Goal: Navigation & Orientation: Find specific page/section

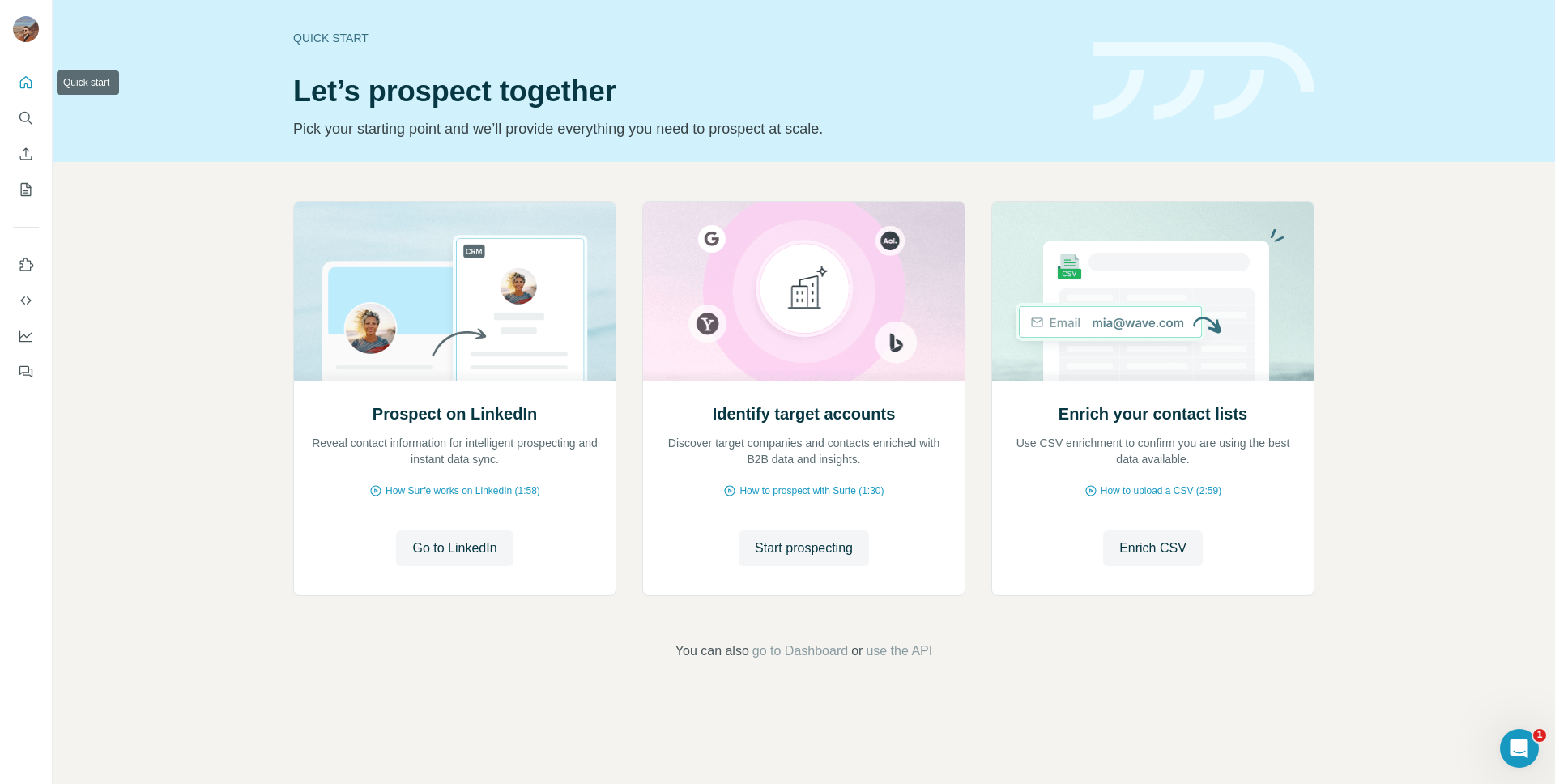
click at [36, 87] on button "Quick start" at bounding box center [26, 83] width 26 height 29
click at [22, 192] on icon "My lists" at bounding box center [26, 189] width 16 height 16
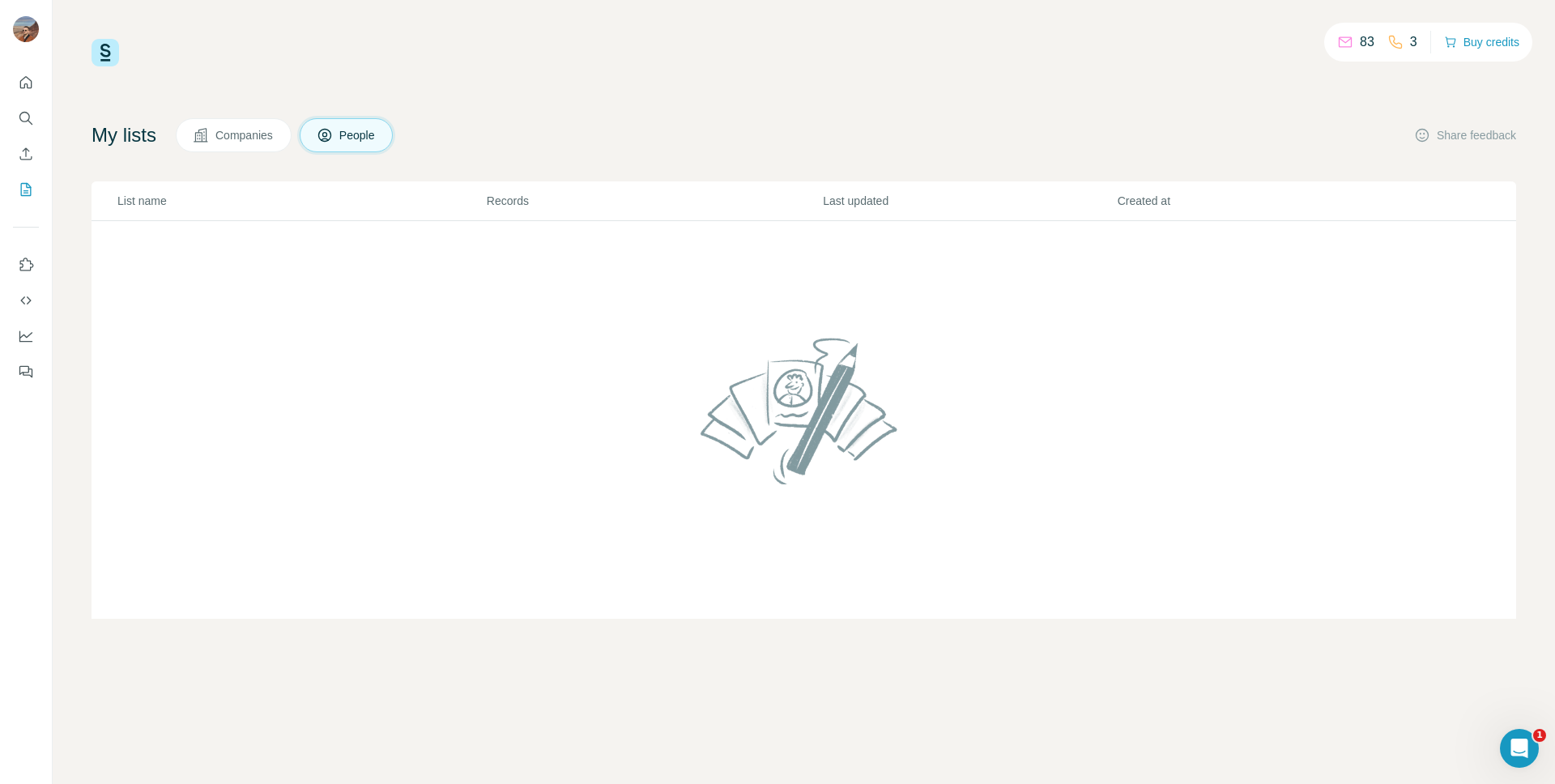
click at [31, 78] on icon "Quick start" at bounding box center [26, 82] width 16 height 16
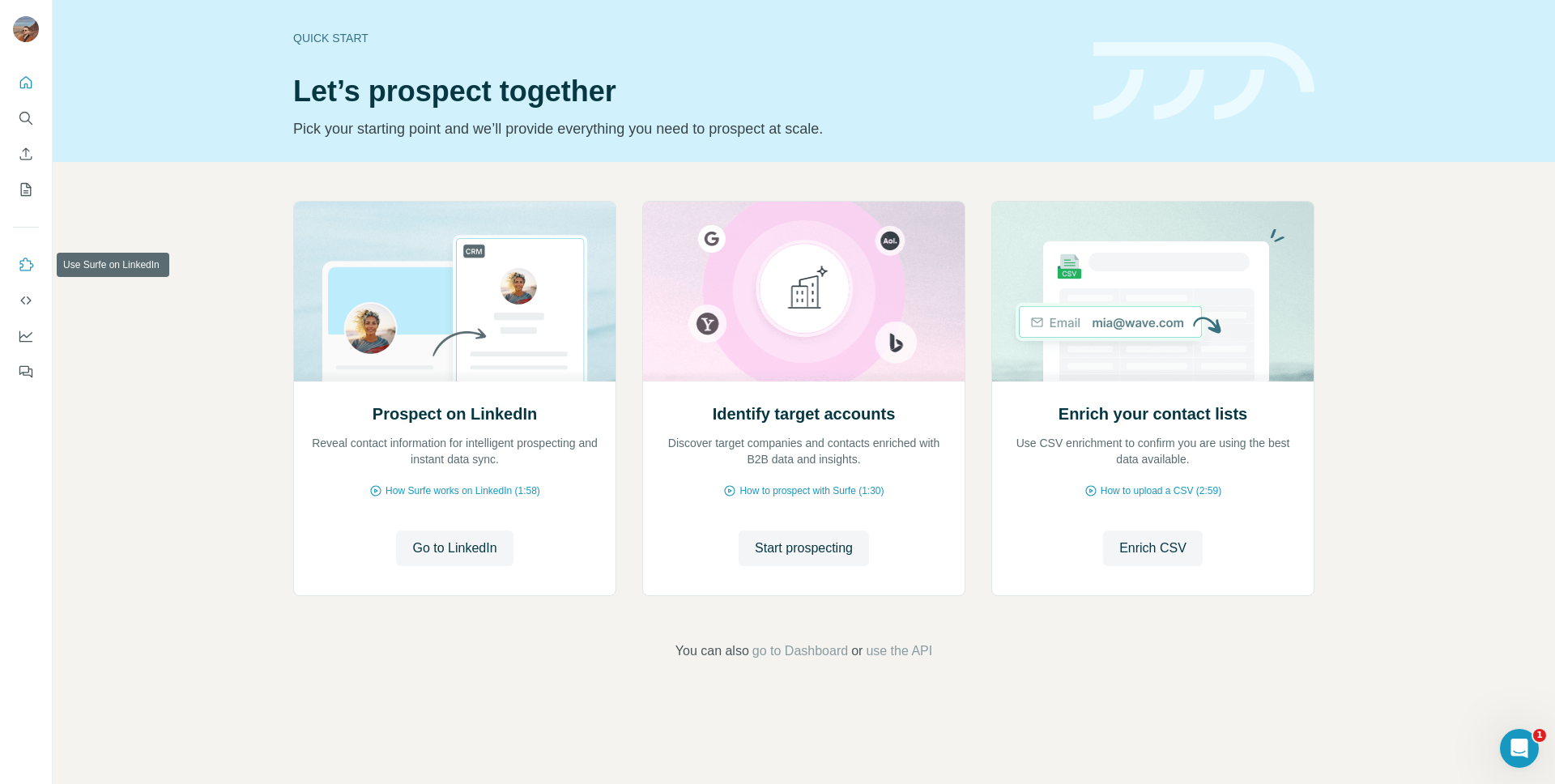
click at [26, 265] on icon "Use Surfe on LinkedIn" at bounding box center [26, 264] width 16 height 16
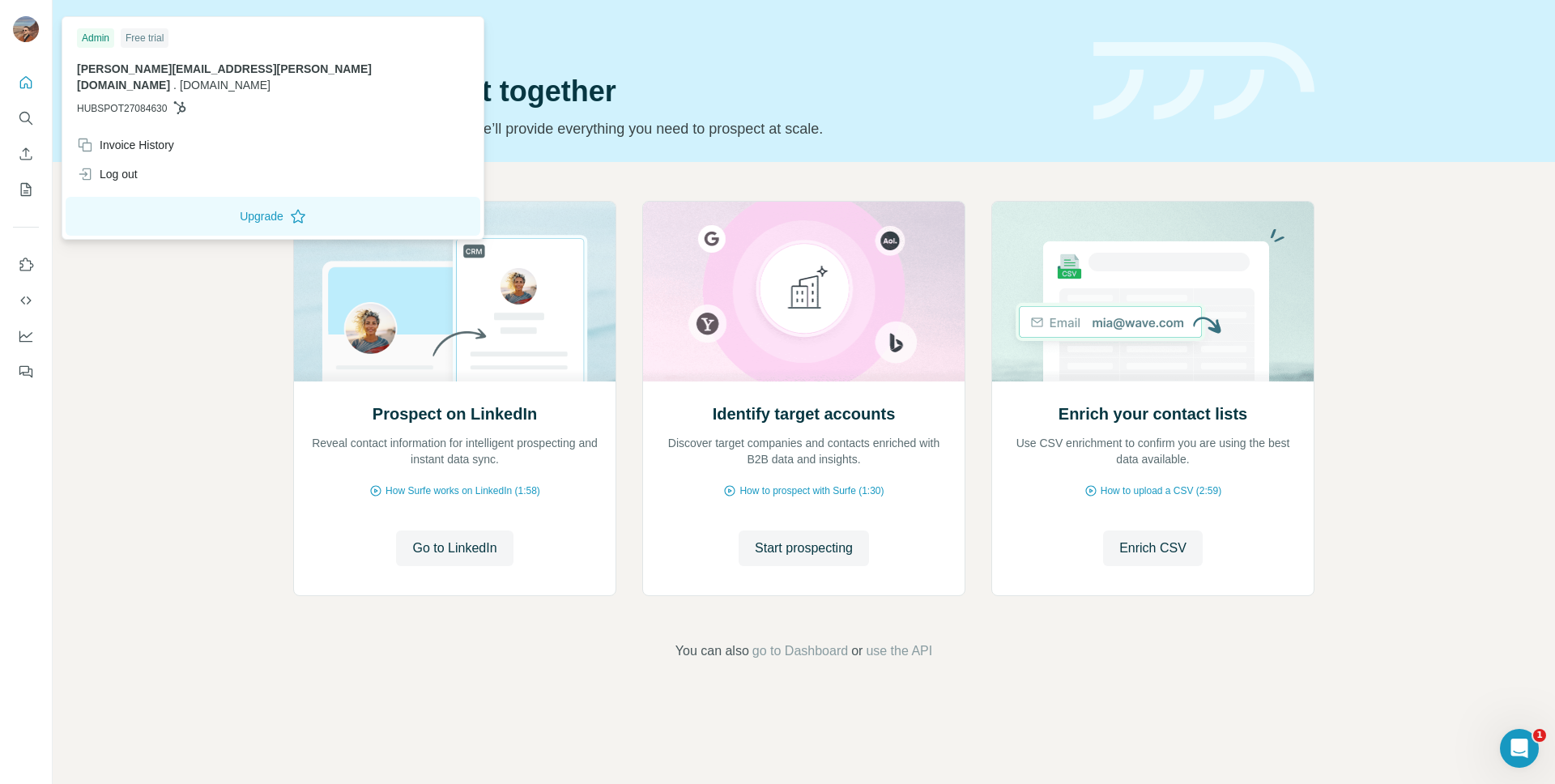
click at [36, 27] on img at bounding box center [26, 29] width 26 height 26
click at [135, 73] on span "[PERSON_NAME][EMAIL_ADDRESS][PERSON_NAME][DOMAIN_NAME]" at bounding box center [224, 77] width 294 height 29
click at [32, 343] on icon "Dashboard" at bounding box center [26, 335] width 16 height 16
